Goal: Task Accomplishment & Management: Complete application form

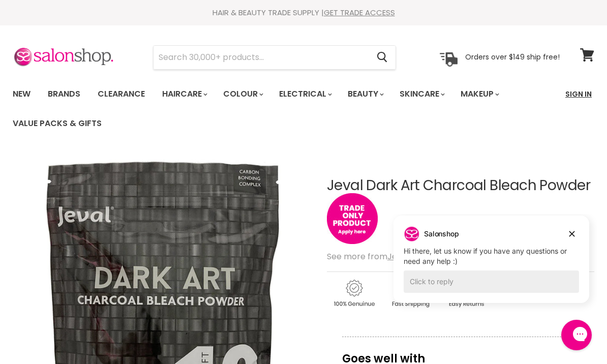
click at [579, 94] on link "Sign In" at bounding box center [578, 93] width 39 height 21
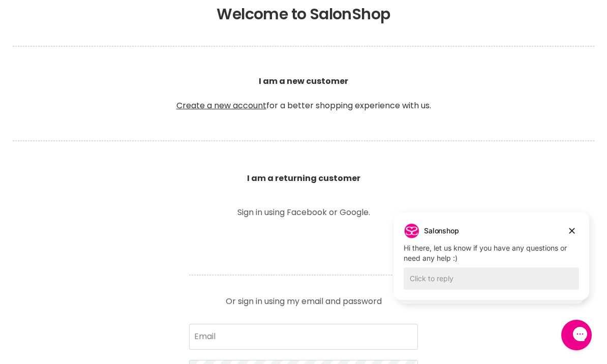
click at [302, 178] on b "I am a returning customer" at bounding box center [303, 178] width 113 height 12
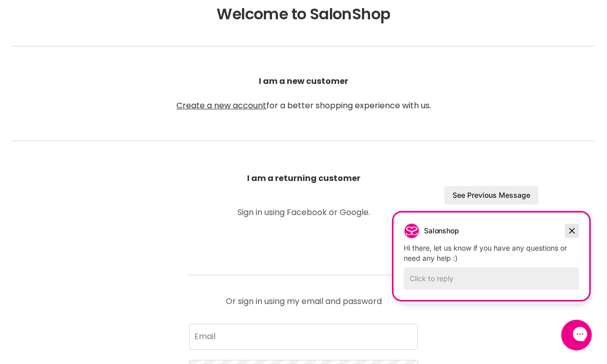
click at [572, 228] on icon "Dismiss campaign" at bounding box center [572, 231] width 6 height 6
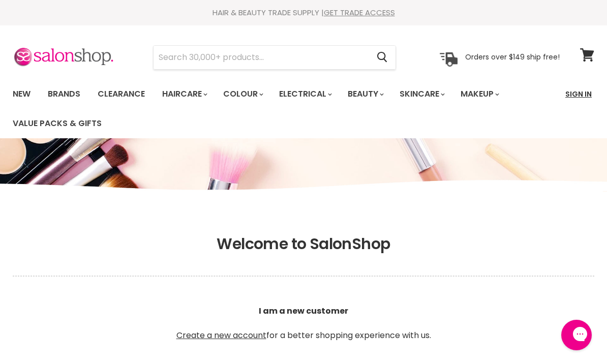
click at [582, 95] on link "Sign In" at bounding box center [578, 93] width 39 height 21
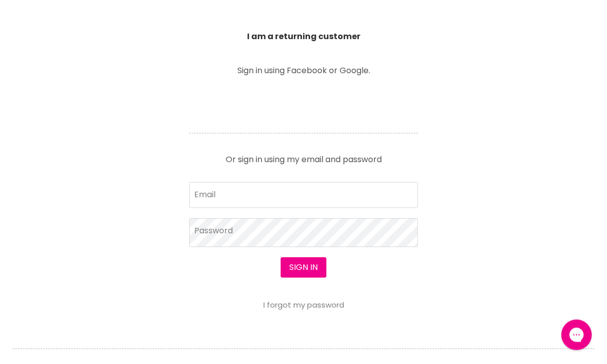
scroll to position [372, 0]
click at [357, 198] on input "Email" at bounding box center [303, 193] width 229 height 25
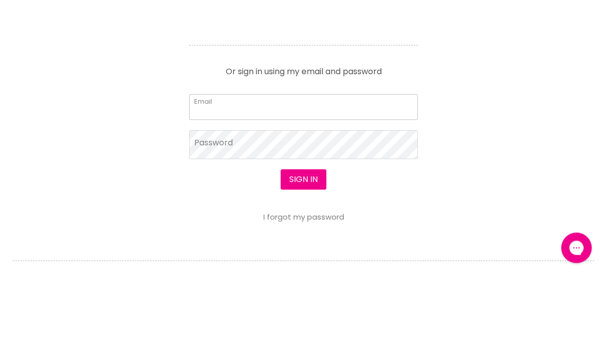
type input "[PERSON_NAME][EMAIL_ADDRESS][DOMAIN_NAME]"
click at [303, 257] on button "Sign in" at bounding box center [304, 267] width 46 height 20
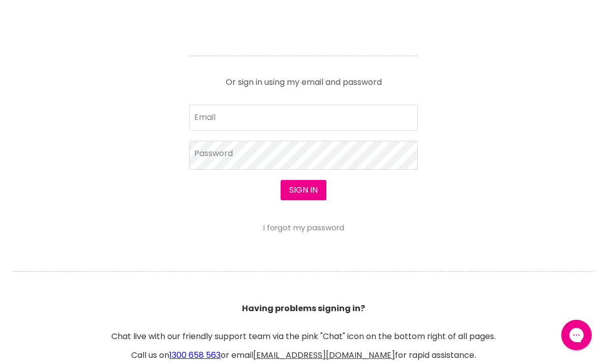
scroll to position [447, 0]
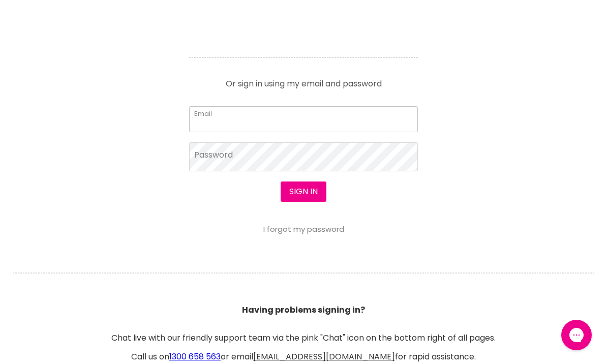
click at [354, 116] on input "Email" at bounding box center [303, 118] width 229 height 25
type input "[PERSON_NAME][EMAIL_ADDRESS][DOMAIN_NAME]"
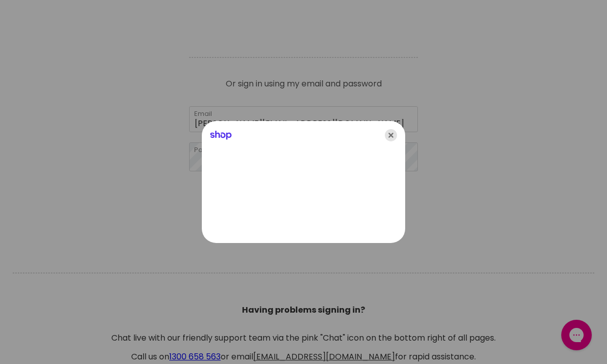
click at [396, 141] on icon "Close" at bounding box center [391, 135] width 12 height 12
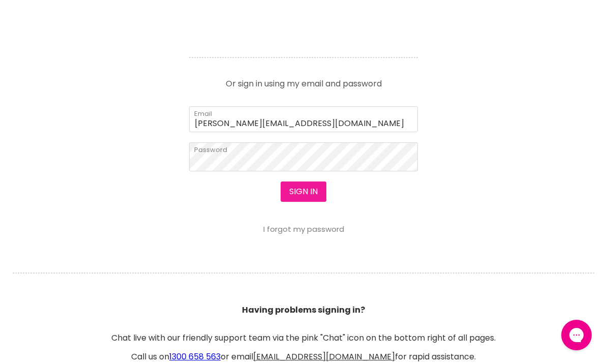
click at [308, 190] on button "Sign in" at bounding box center [304, 191] width 46 height 20
click at [304, 199] on button "Sign in" at bounding box center [304, 191] width 46 height 20
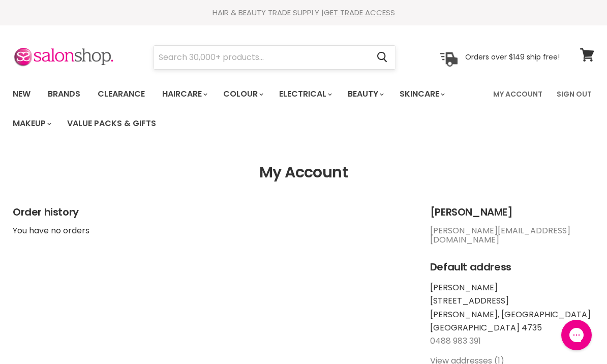
click at [232, 58] on input "Search" at bounding box center [260, 57] width 215 height 23
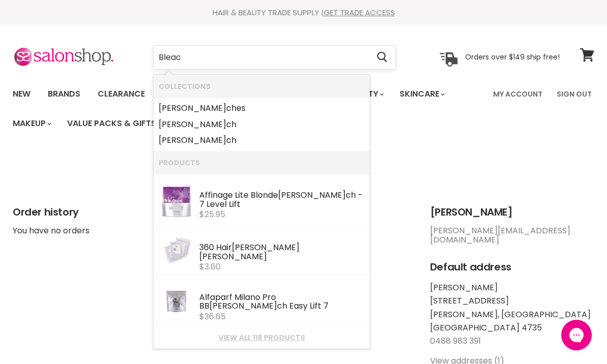
type input "Bleach"
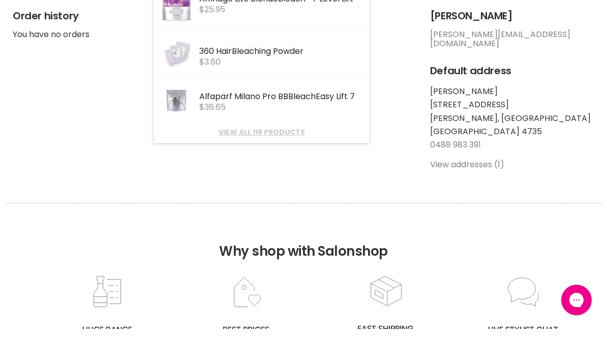
scroll to position [162, 0]
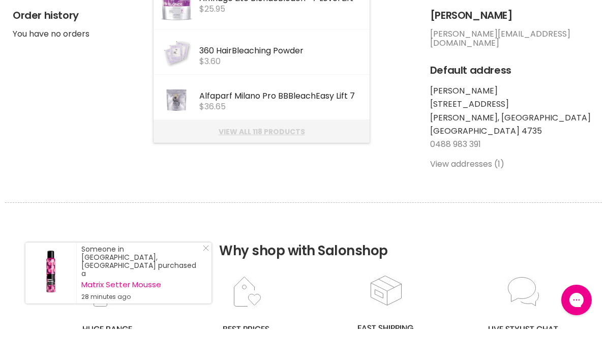
click at [264, 163] on link "View all 118 products" at bounding box center [262, 167] width 206 height 8
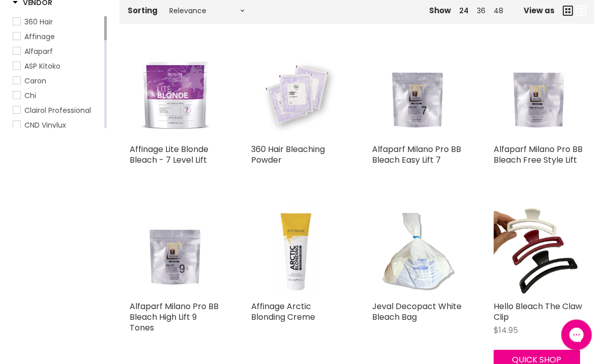
scroll to position [212, 0]
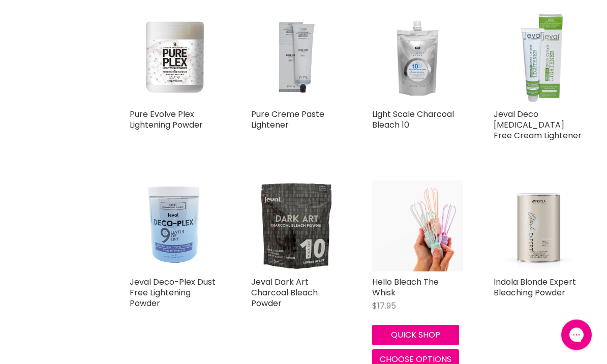
scroll to position [2354, 0]
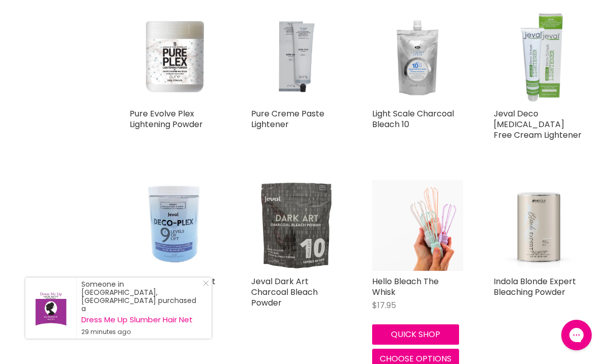
click at [294, 232] on img "Main content" at bounding box center [296, 225] width 91 height 91
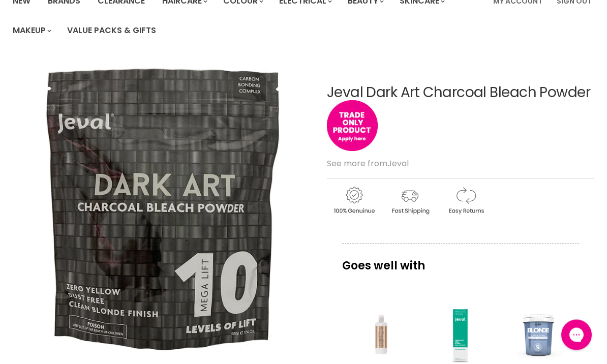
scroll to position [109, 0]
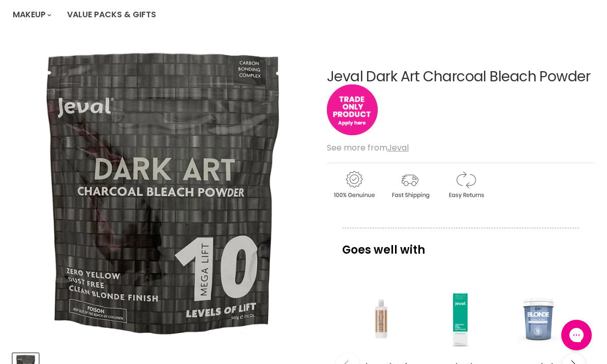
click at [349, 113] on img "Main content" at bounding box center [352, 109] width 51 height 51
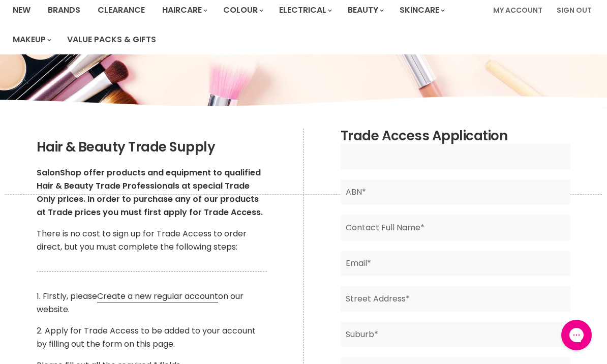
click at [495, 164] on input "Main content" at bounding box center [456, 156] width 230 height 25
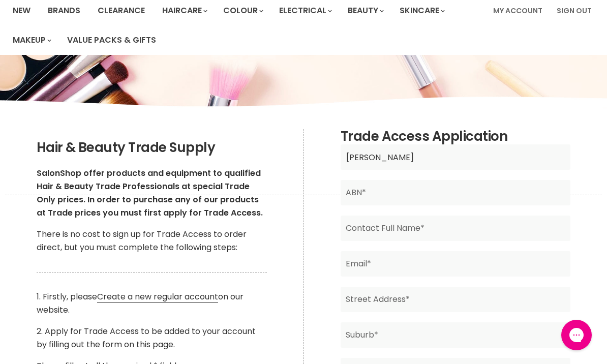
type input "Brenda Eastaughffe"
click at [487, 203] on input "Main content" at bounding box center [456, 192] width 230 height 25
type input "71276924116"
click at [473, 232] on input "Main content" at bounding box center [456, 228] width 230 height 25
type input "Brenda Eastaughffe"
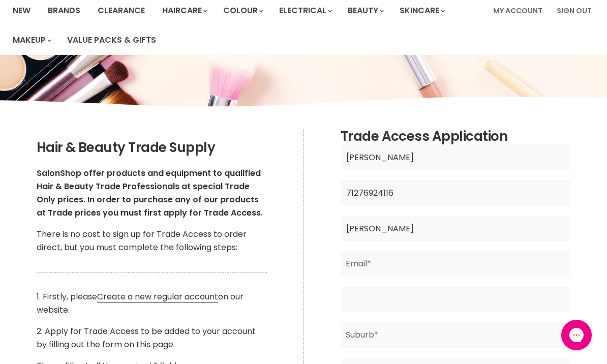
click at [525, 299] on input "Main content" at bounding box center [456, 299] width 230 height 25
click at [530, 265] on input "Main content" at bounding box center [456, 263] width 230 height 25
type input "wintonhairdressing@gmail.com"
click at [464, 306] on input "Main content" at bounding box center [456, 299] width 230 height 25
type input "5 Cork Street"
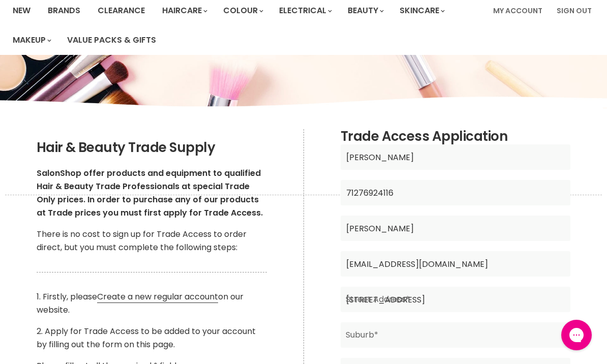
type input "4735"
type input "QLD"
type input "Australia"
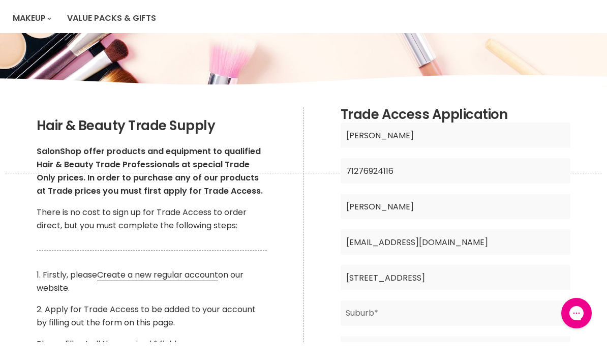
scroll to position [143, 0]
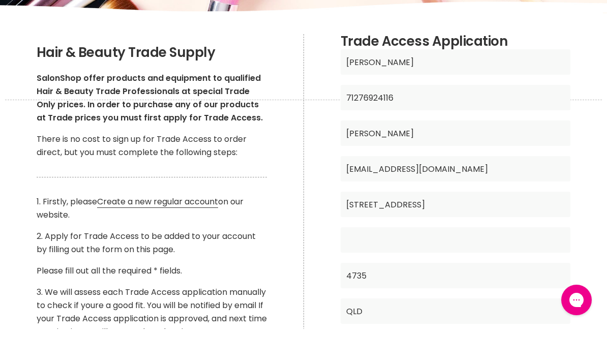
click at [511, 262] on input "Main content" at bounding box center [456, 274] width 230 height 25
type input "Winton"
click at [500, 156] on input "Brenda Eastaughffe" at bounding box center [456, 168] width 230 height 25
type input "Brenda Eastaughffe"
click at [452, 227] on input "5 Cork Street" at bounding box center [456, 239] width 230 height 25
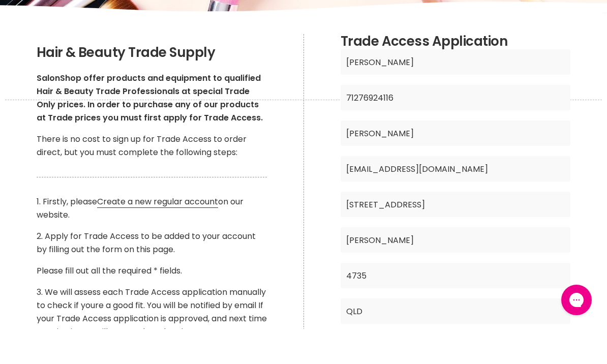
type input "5 Cork Street"
click at [439, 298] on input "4735" at bounding box center [456, 310] width 230 height 25
click at [420, 298] on input "47354735" at bounding box center [456, 310] width 230 height 25
type input "4735"
click at [456, 333] on input "QLD" at bounding box center [456, 345] width 230 height 25
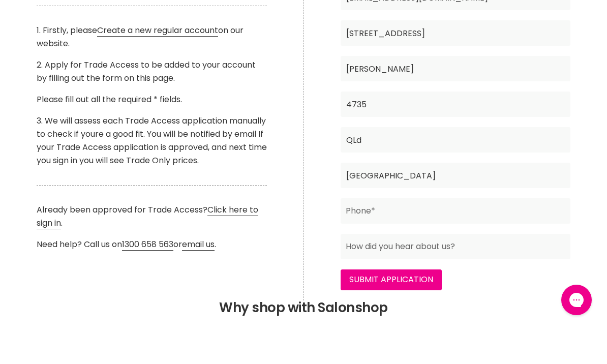
scroll to position [316, 0]
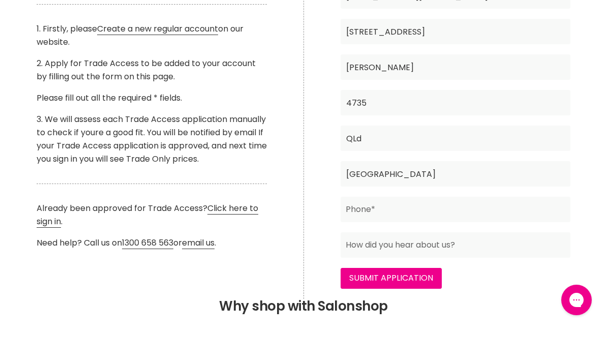
type input "QLd"
click at [487, 196] on input "Australia" at bounding box center [456, 208] width 230 height 25
type input "Australia"
click at [457, 232] on input "Main content" at bounding box center [456, 244] width 230 height 25
type input "0488983391"
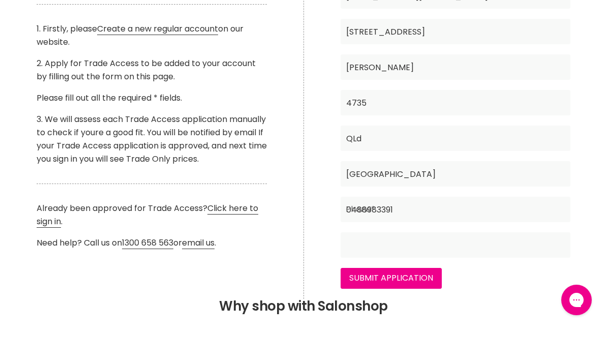
click at [505, 267] on input "Main content" at bounding box center [456, 279] width 230 height 25
type input "Online"
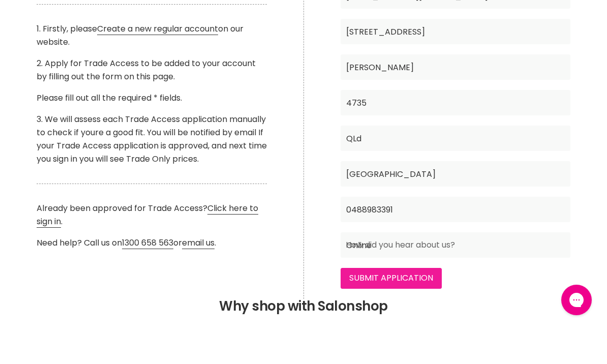
click at [403, 303] on input "Submit Application" at bounding box center [391, 313] width 101 height 20
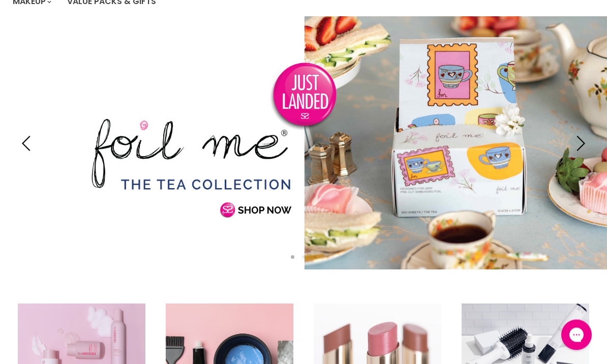
scroll to position [102, 0]
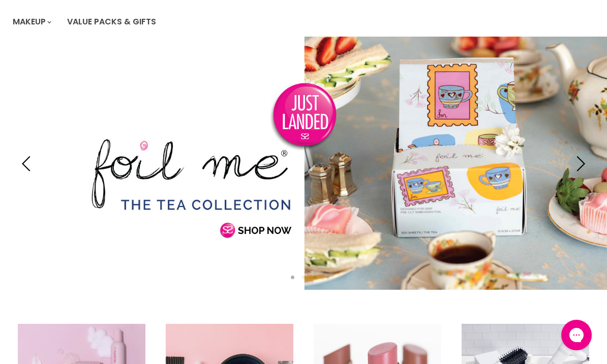
click at [588, 151] on link "Slide 1 of 3" at bounding box center [303, 164] width 607 height 254
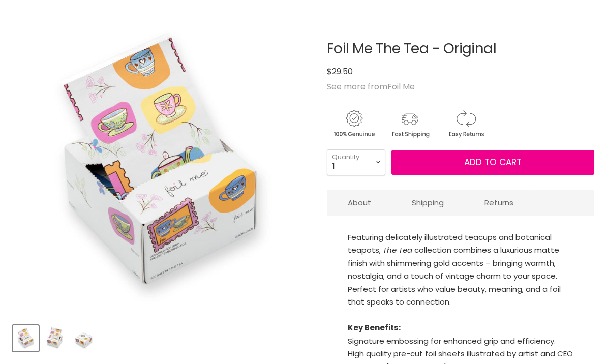
scroll to position [136, 0]
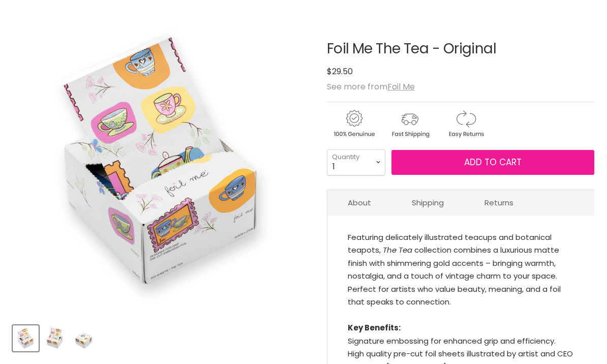
click at [568, 162] on button "Add to cart" at bounding box center [492, 162] width 203 height 25
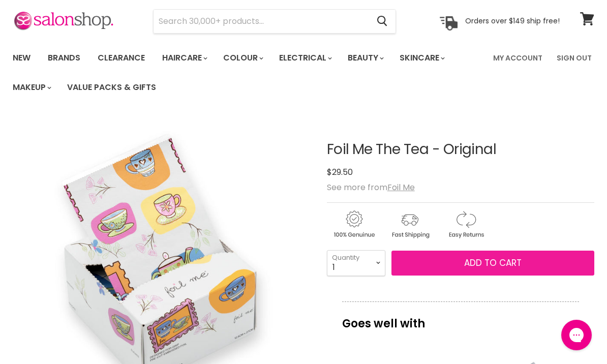
scroll to position [0, 0]
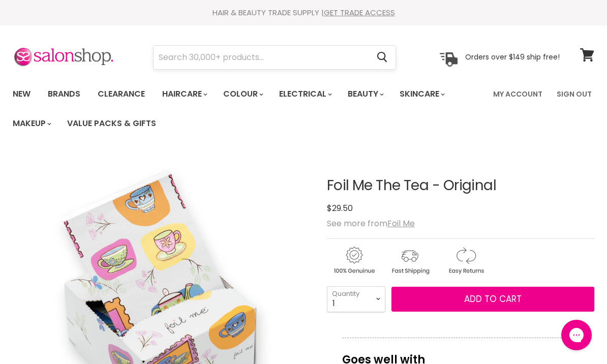
click at [240, 54] on input "Search" at bounding box center [260, 57] width 215 height 23
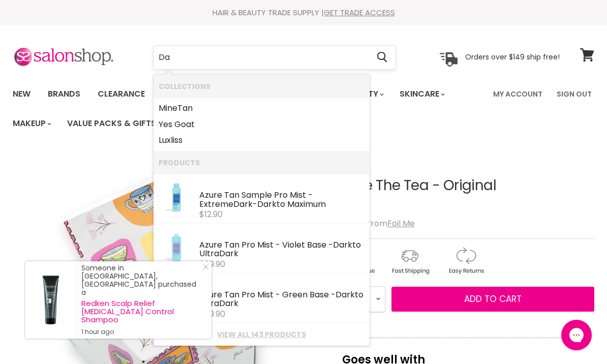
type input "D"
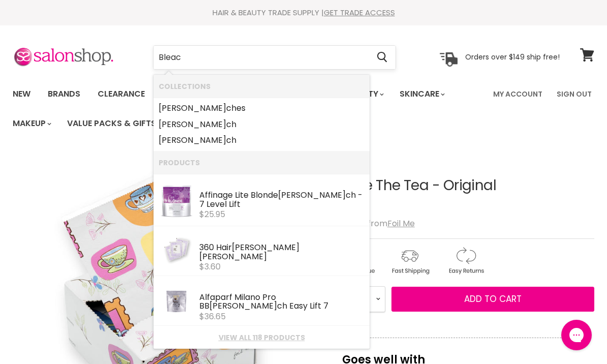
type input "Bleach"
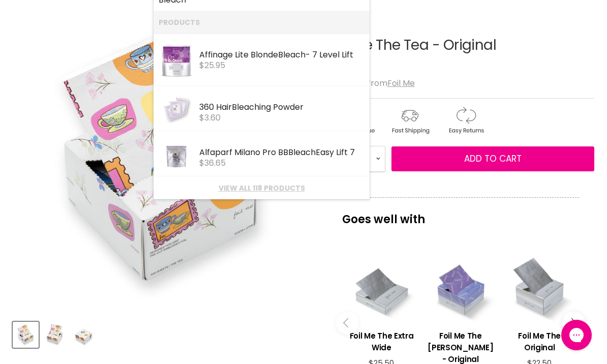
scroll to position [139, 0]
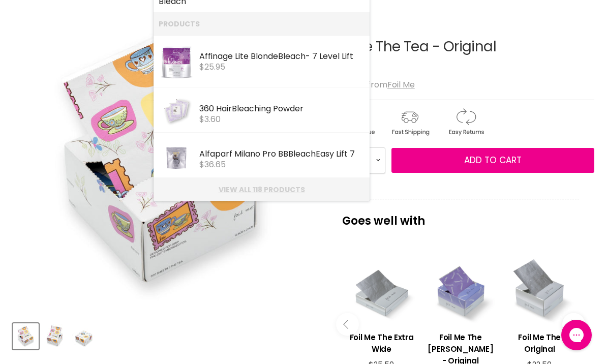
click at [279, 186] on link "View all 118 products" at bounding box center [262, 190] width 206 height 8
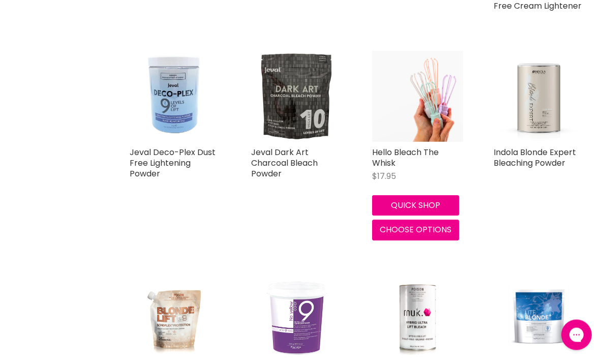
scroll to position [2483, 0]
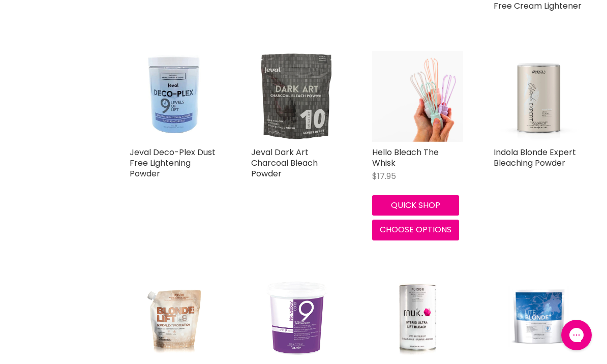
click at [301, 94] on img "Main content" at bounding box center [296, 96] width 91 height 91
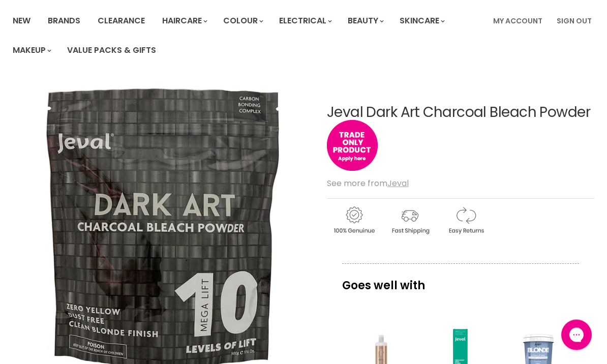
scroll to position [73, 0]
click at [396, 182] on u "Jeval" at bounding box center [397, 183] width 21 height 12
click at [404, 183] on u "Jeval" at bounding box center [397, 183] width 21 height 12
click at [360, 142] on img "Main content" at bounding box center [352, 145] width 51 height 51
